Goal: Task Accomplishment & Management: Use online tool/utility

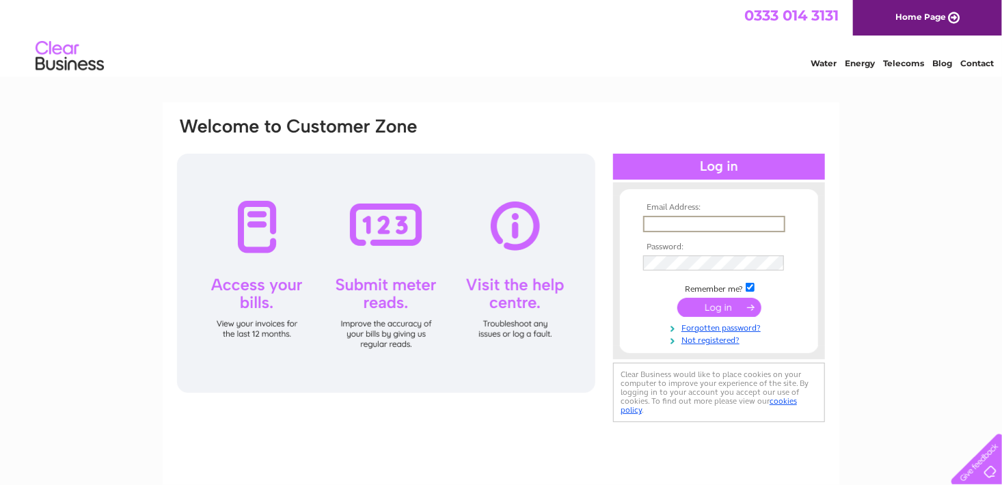
click at [661, 225] on input "text" at bounding box center [714, 224] width 142 height 16
type input "rosiefarquhar@btinternet.com"
click at [718, 310] on input "submit" at bounding box center [719, 306] width 84 height 19
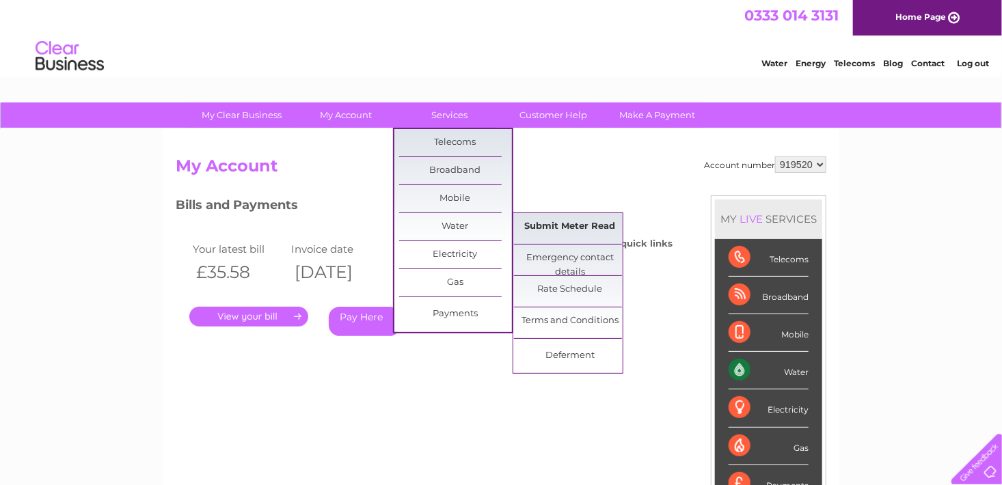
click at [536, 226] on link "Submit Meter Read" at bounding box center [570, 226] width 113 height 27
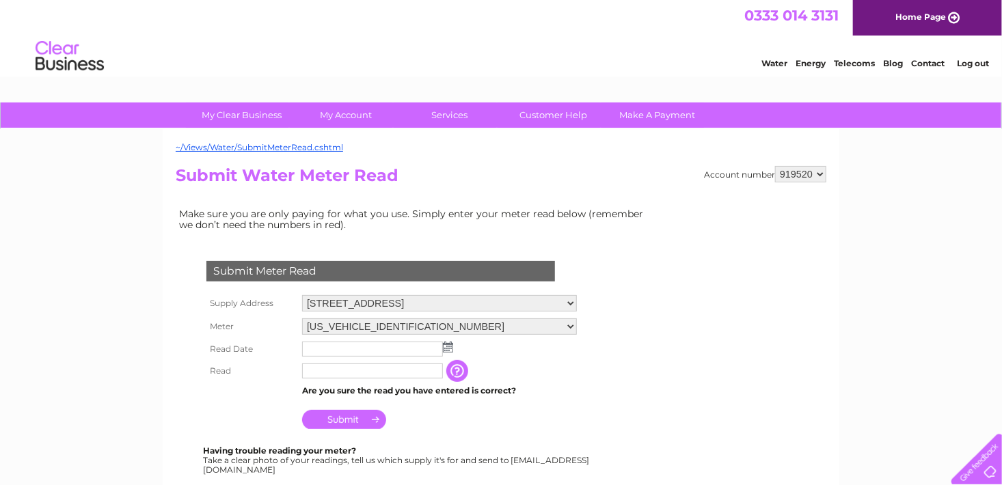
click at [446, 346] on img at bounding box center [448, 347] width 10 height 11
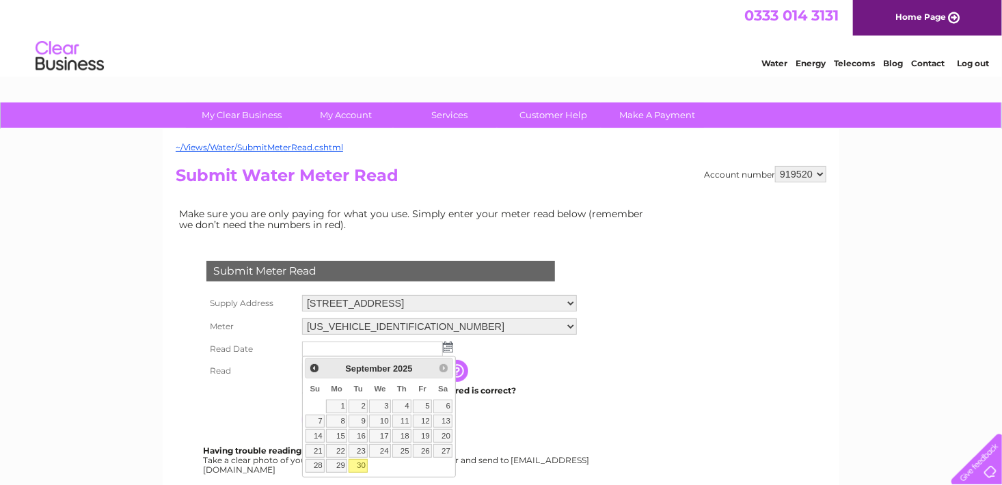
click at [446, 346] on img at bounding box center [448, 347] width 10 height 11
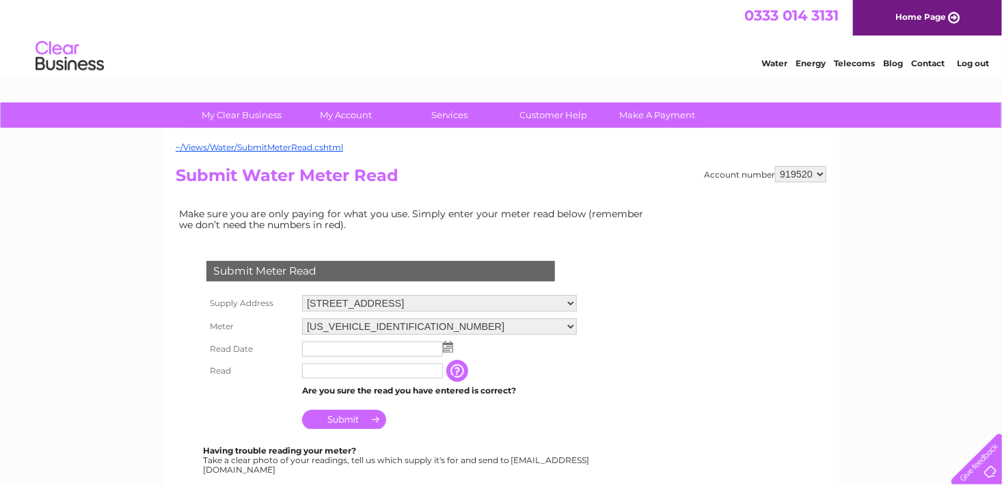
click at [450, 342] on img at bounding box center [448, 347] width 10 height 11
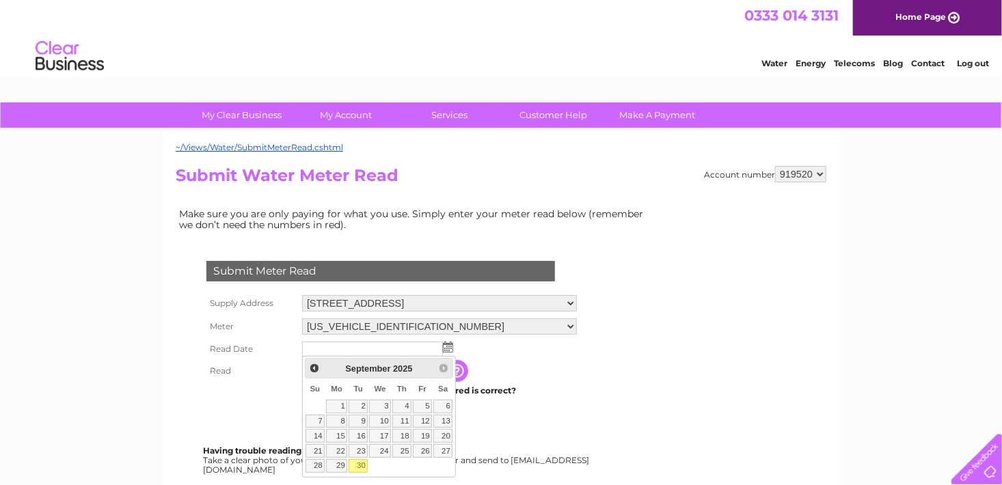
click at [361, 467] on link "30" at bounding box center [358, 466] width 19 height 14
type input "[DATE]"
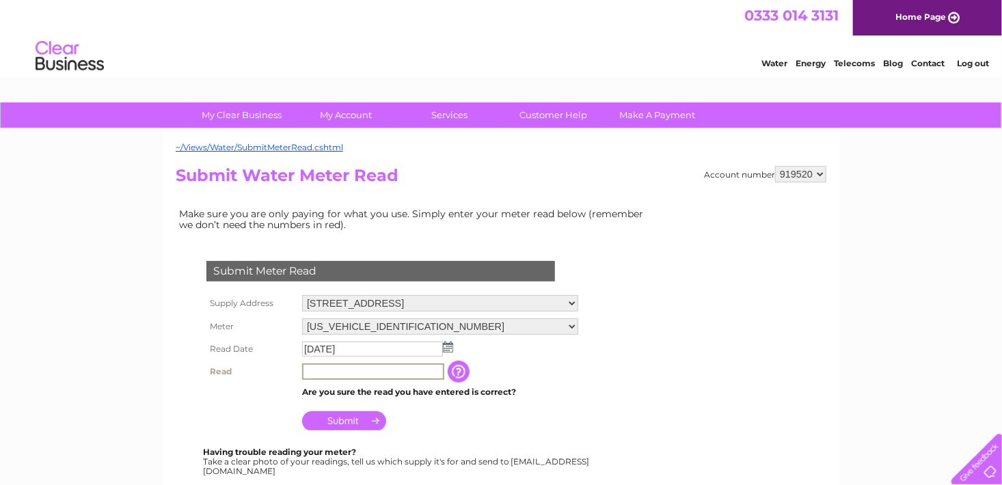
click at [354, 376] on input "text" at bounding box center [373, 372] width 142 height 16
type input "861"
click at [349, 424] on input "Submit" at bounding box center [344, 420] width 84 height 19
click at [349, 424] on input "Submit" at bounding box center [344, 419] width 84 height 19
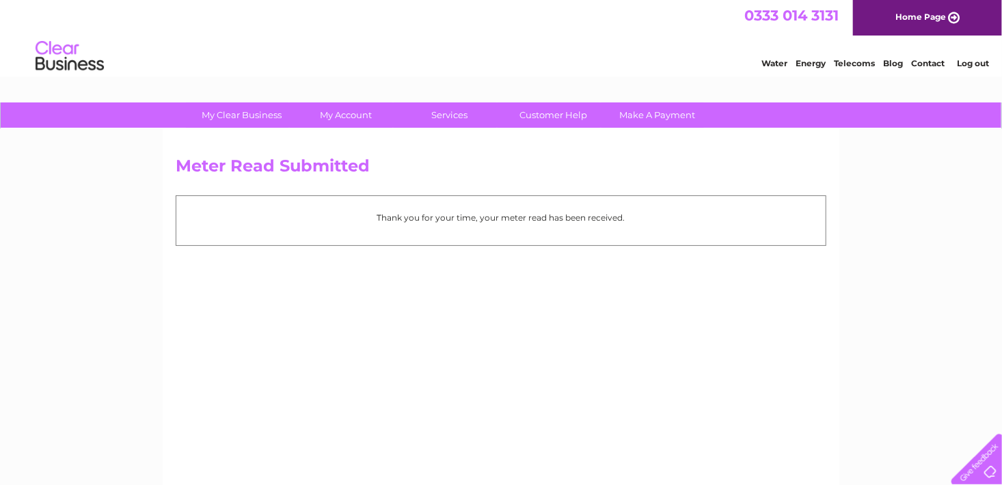
click at [970, 66] on link "Log out" at bounding box center [973, 63] width 32 height 10
